Goal: Navigation & Orientation: Find specific page/section

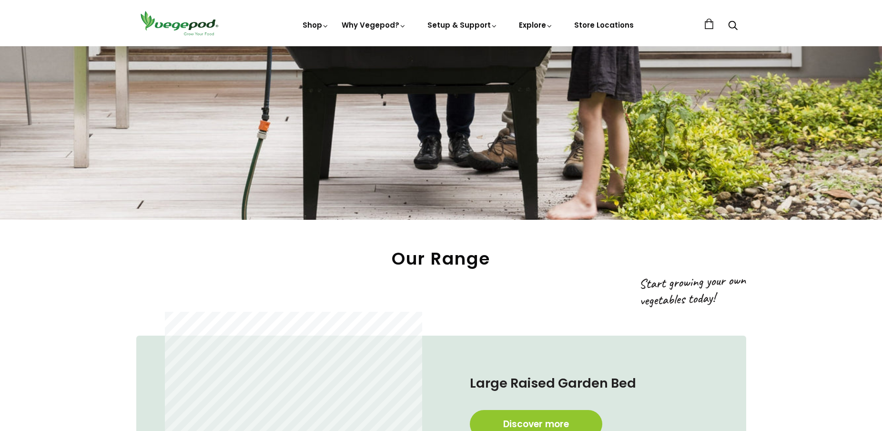
scroll to position [381, 0]
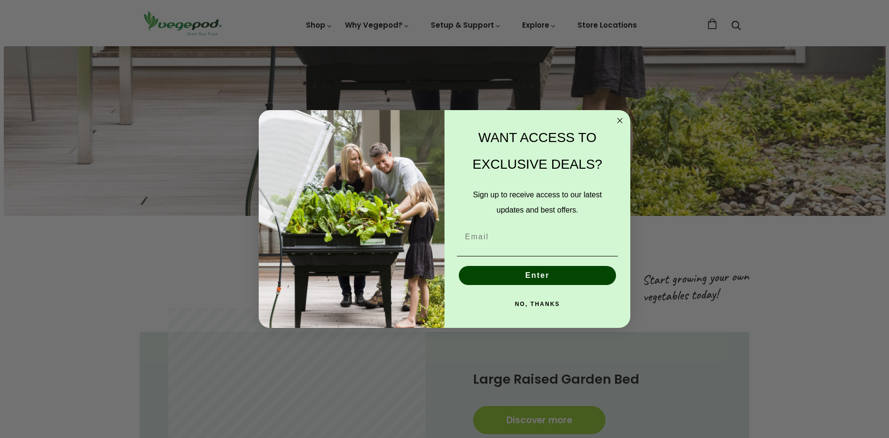
click at [621, 122] on icon "Close dialog" at bounding box center [620, 120] width 5 height 5
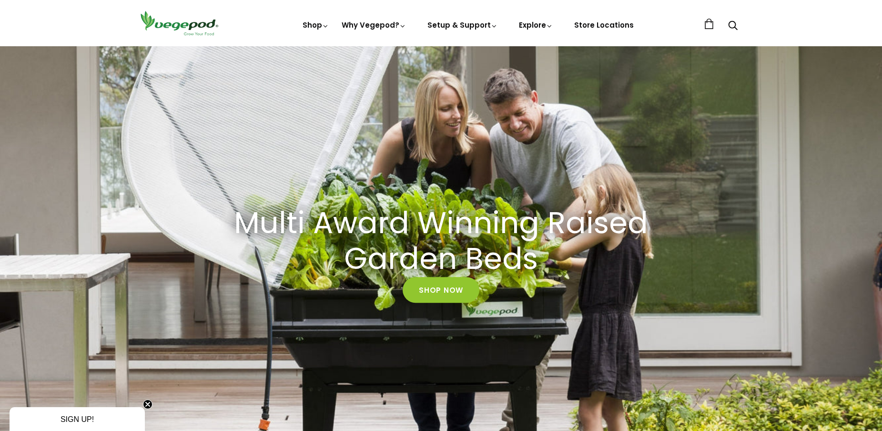
scroll to position [0, 0]
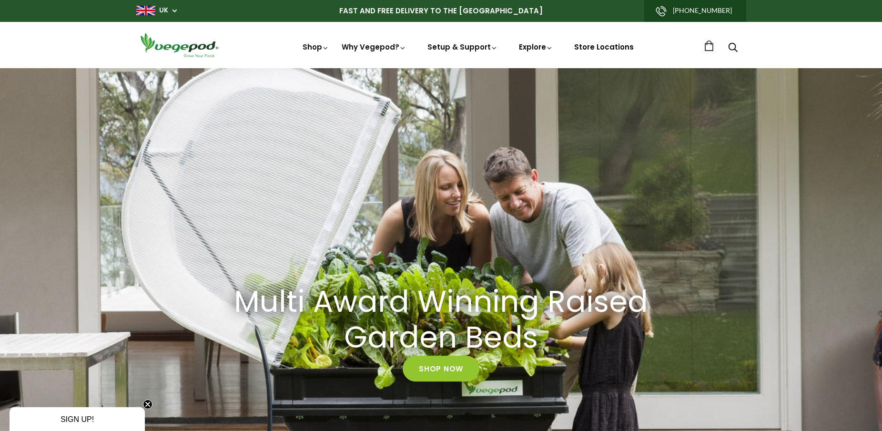
click at [601, 48] on link "Store Locations" at bounding box center [604, 47] width 60 height 10
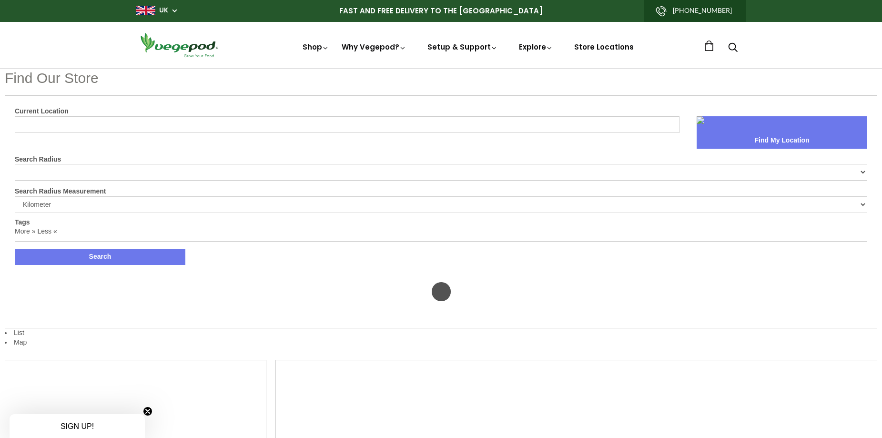
select select "m"
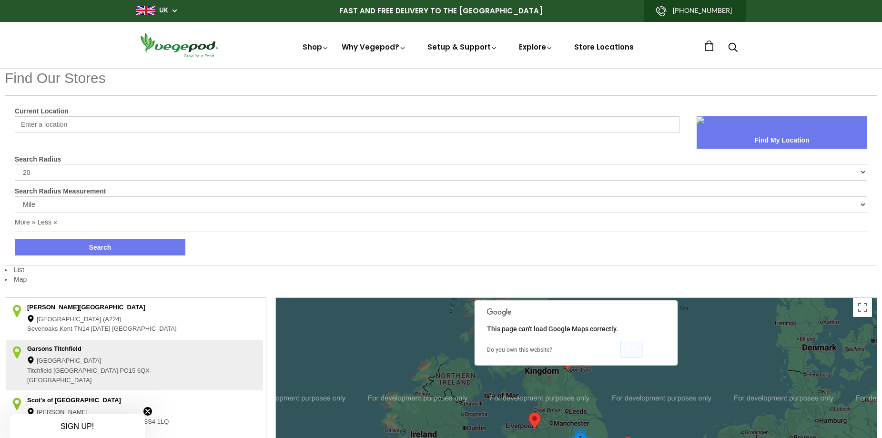
click at [631, 346] on button "OK" at bounding box center [631, 349] width 22 height 17
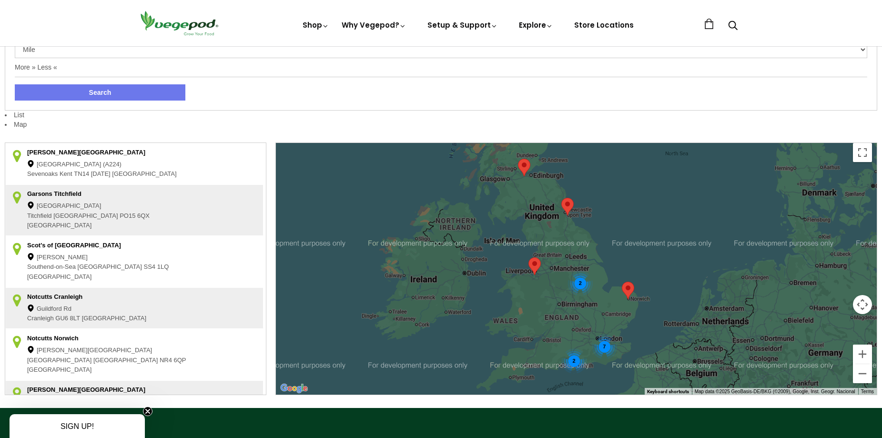
scroll to position [48, 0]
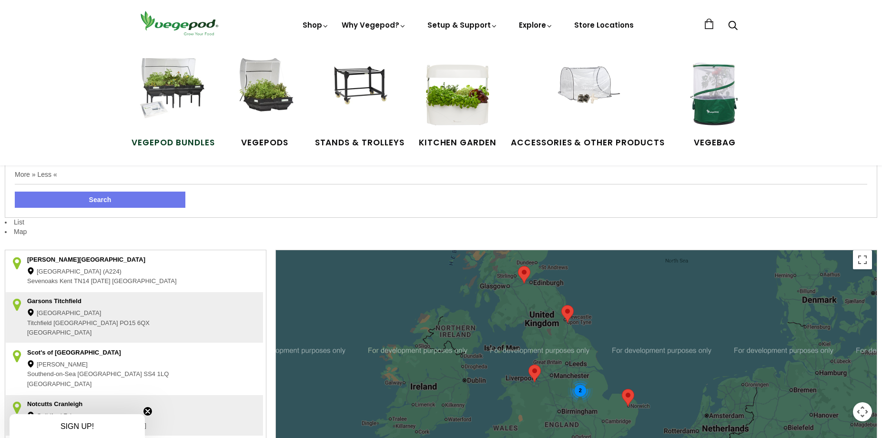
click at [183, 92] on img at bounding box center [172, 93] width 71 height 71
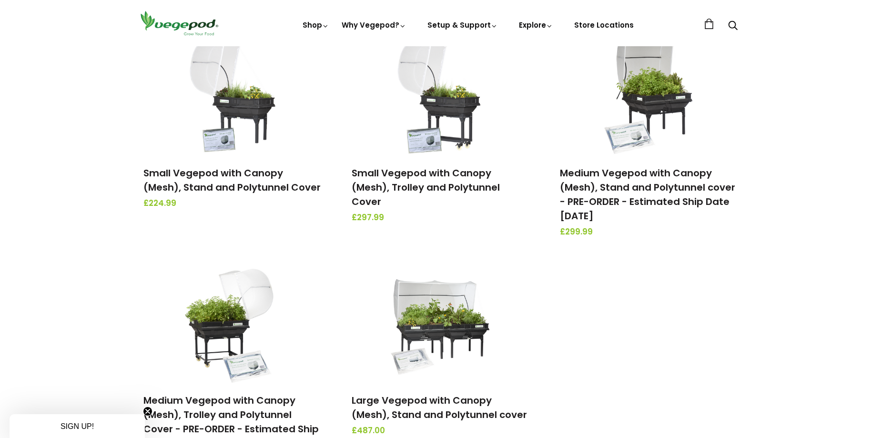
scroll to position [191, 0]
